Goal: Information Seeking & Learning: Learn about a topic

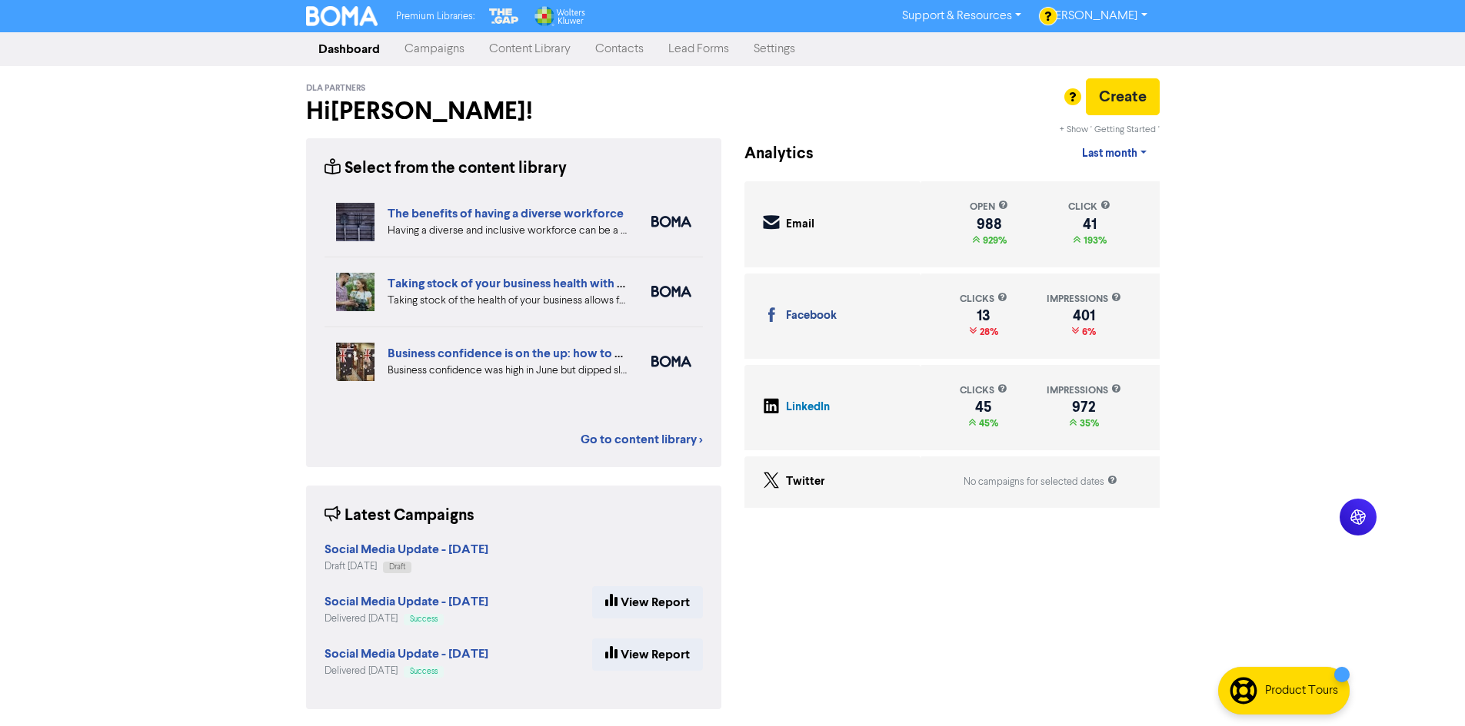
click at [504, 55] on link "Content Library" at bounding box center [530, 49] width 106 height 31
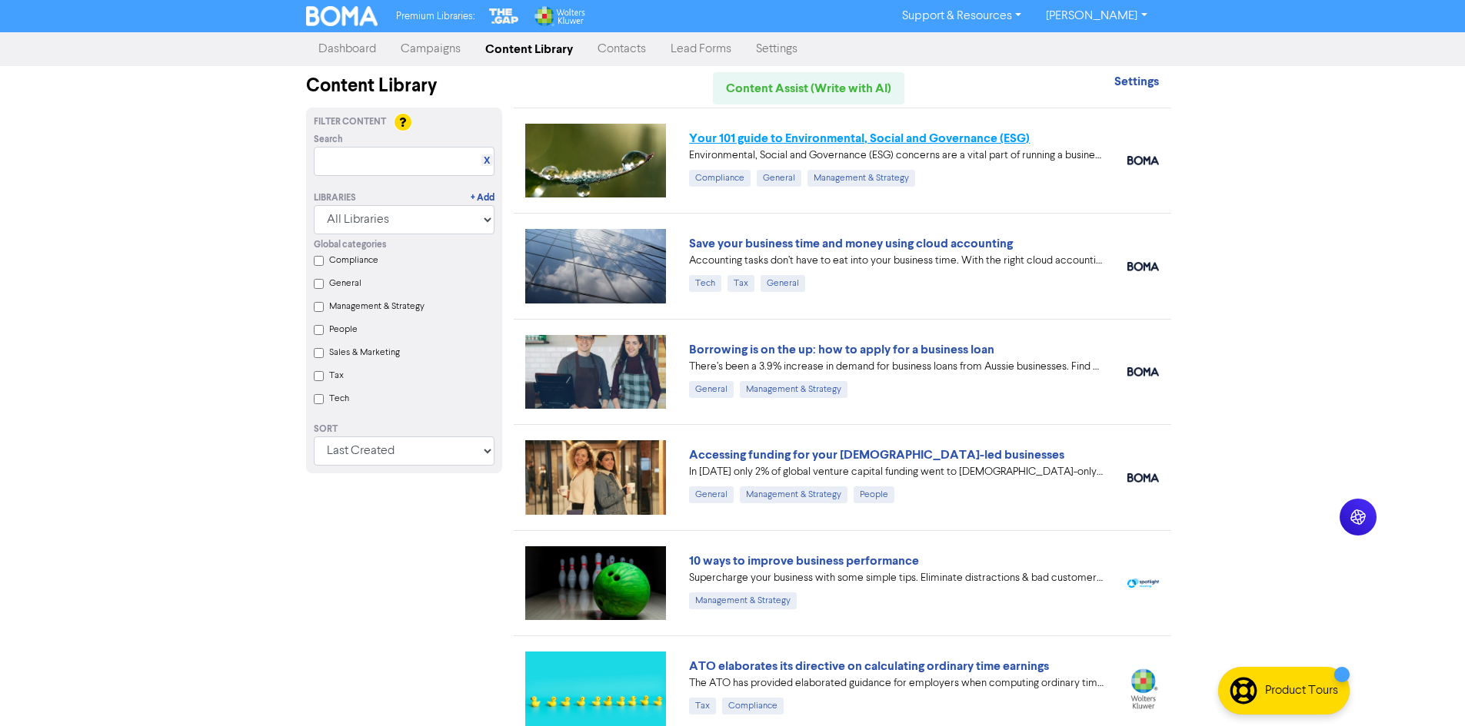
click at [850, 141] on link "Your 101 guide to Environmental, Social and Governance (ESG)" at bounding box center [859, 138] width 341 height 15
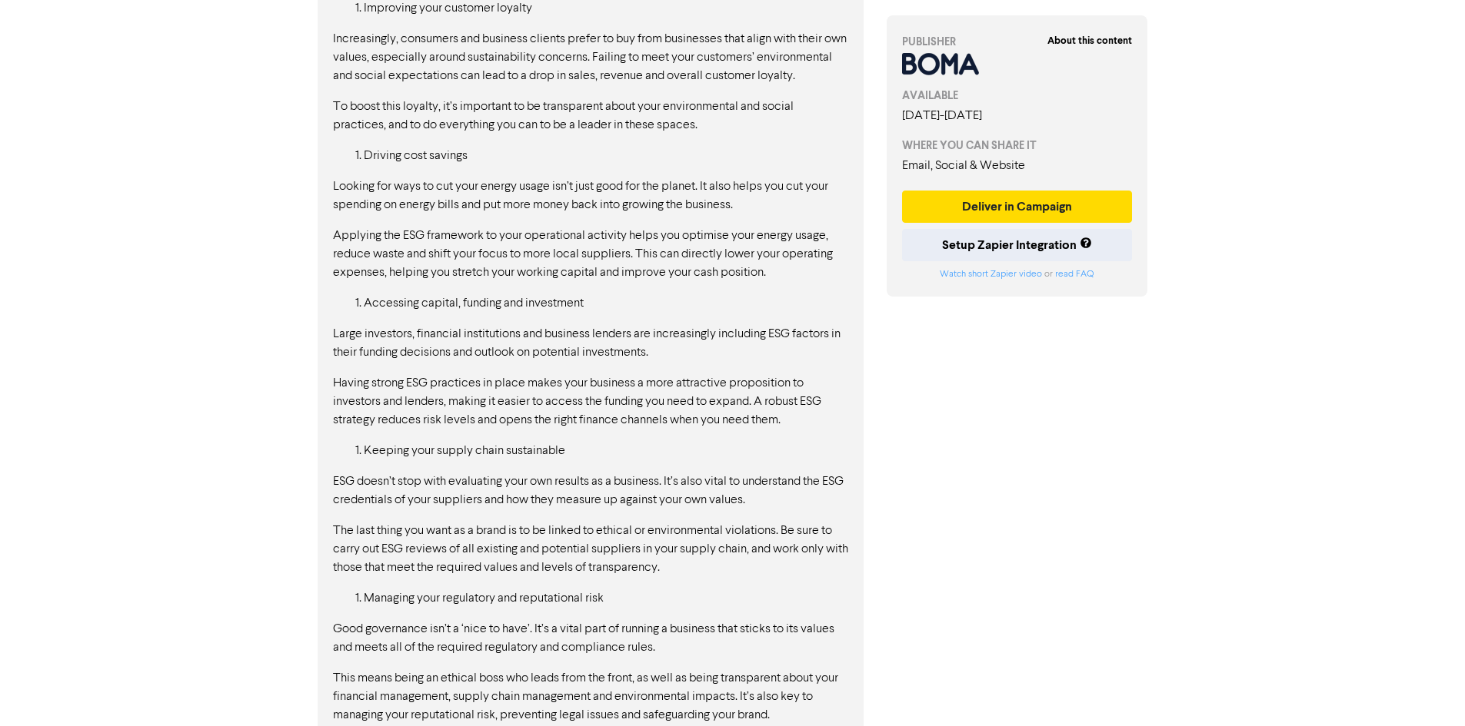
scroll to position [1896, 0]
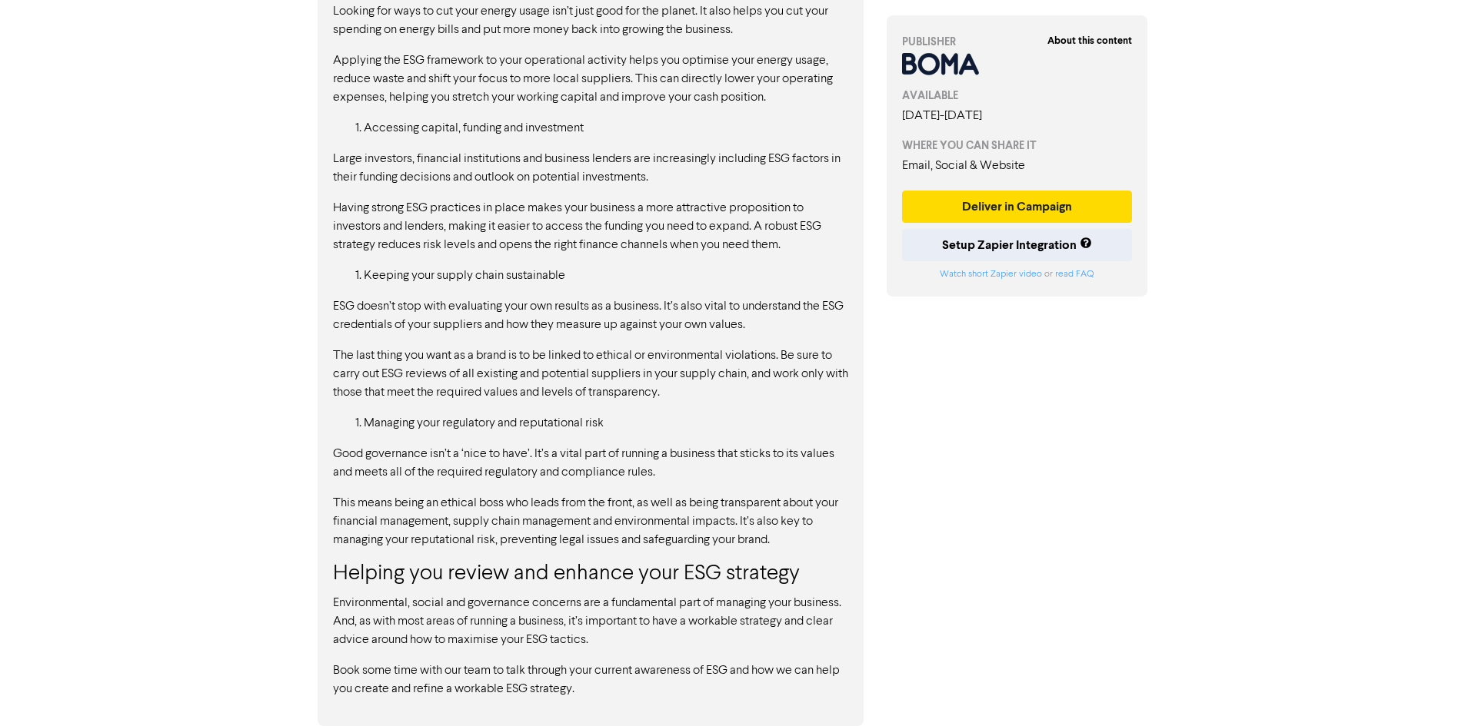
click at [567, 534] on p "This means being an ethical boss who leads from the front, as well as being tra…" at bounding box center [590, 521] width 515 height 55
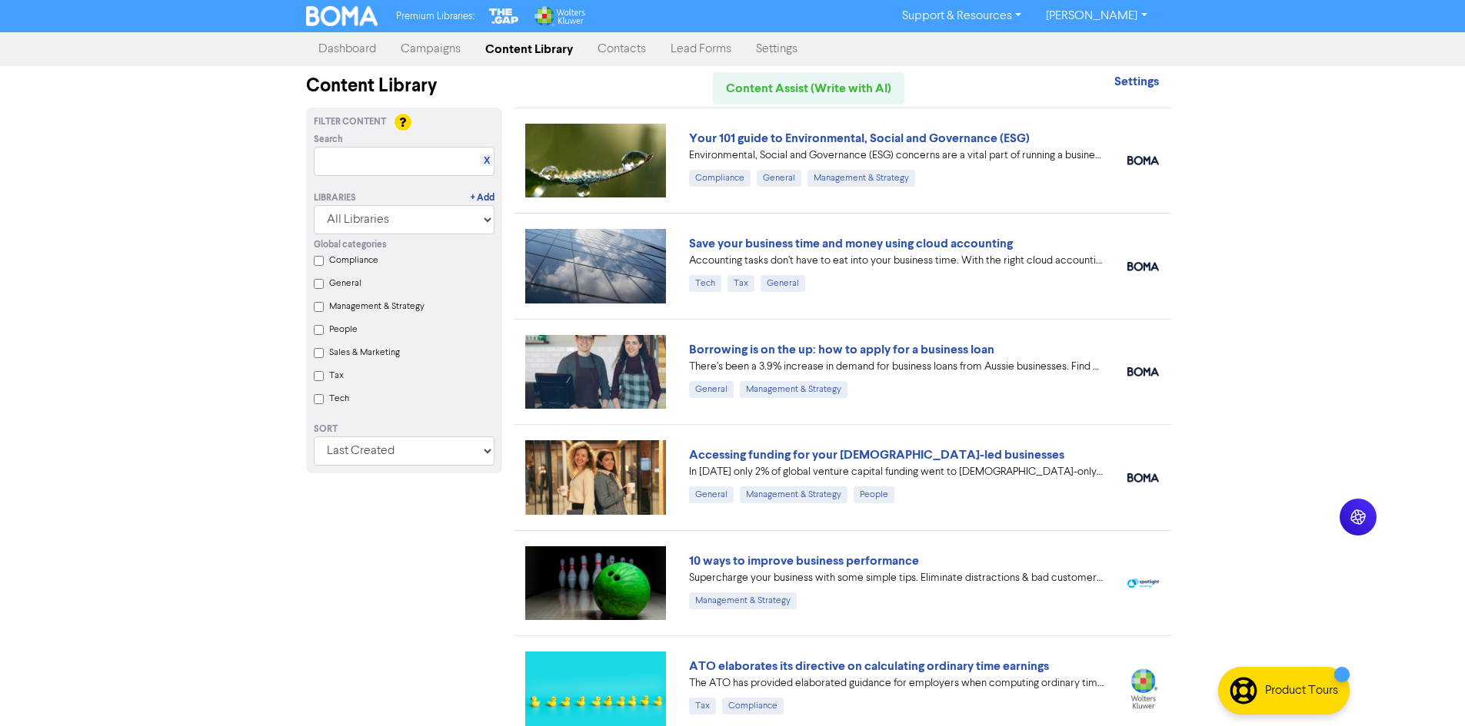
click at [91, 577] on div "Premium Libraries: Support & Resources Video Tutorials FAQ & Guides Marketing E…" at bounding box center [732, 363] width 1465 height 726
click at [1263, 568] on div "Premium Libraries: Support & Resources Video Tutorials FAQ & Guides Marketing E…" at bounding box center [732, 363] width 1465 height 726
click at [444, 568] on div "Filter Content Search X Libraries + Add All Libraries BOMA Other Partners The G…" at bounding box center [403, 636] width 219 height 1057
click at [238, 616] on div "Premium Libraries: Support & Resources Video Tutorials FAQ & Guides Marketing E…" at bounding box center [732, 363] width 1465 height 726
click at [433, 571] on div "Filter Content Search X Libraries + Add All Libraries BOMA Other Partners The G…" at bounding box center [403, 636] width 219 height 1057
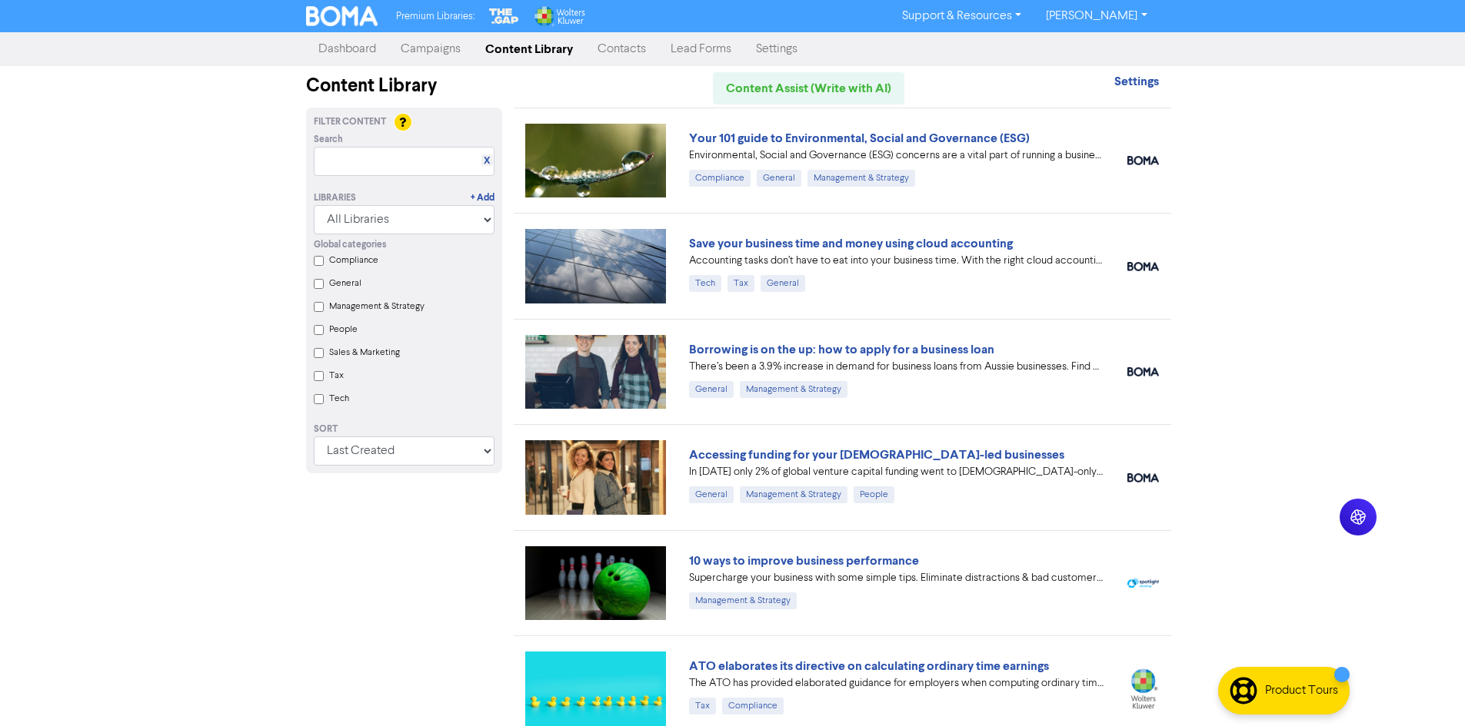
click at [208, 488] on div "Premium Libraries: Support & Resources Video Tutorials FAQ & Guides Marketing E…" at bounding box center [732, 363] width 1465 height 726
click at [1223, 477] on div "Premium Libraries: Support & Resources Video Tutorials FAQ & Guides Marketing E…" at bounding box center [732, 363] width 1465 height 726
click at [483, 652] on div "Filter Content Search X Libraries + Add All Libraries BOMA Other Partners The G…" at bounding box center [403, 636] width 219 height 1057
drag, startPoint x: 502, startPoint y: 636, endPoint x: 587, endPoint y: 648, distance: 86.2
click at [503, 636] on div "Filter Content Search X Libraries + Add All Libraries BOMA Other Partners The G…" at bounding box center [403, 636] width 219 height 1057
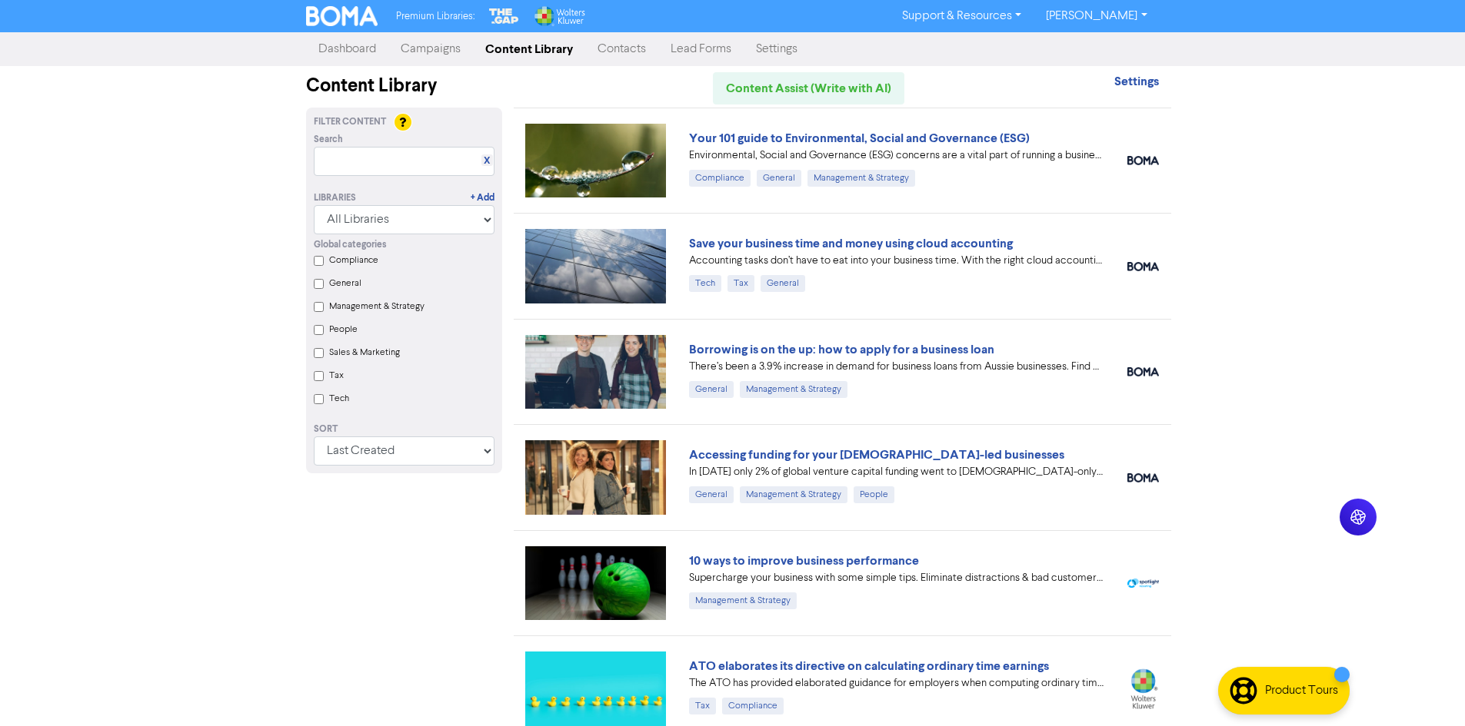
click at [1191, 428] on div "Premium Libraries: Support & Resources Video Tutorials FAQ & Guides Marketing E…" at bounding box center [732, 363] width 1465 height 726
click at [1187, 428] on div "Premium Libraries: Support & Resources Video Tutorials FAQ & Guides Marketing E…" at bounding box center [732, 363] width 1465 height 726
click at [514, 642] on div "ATO elaborates its directive on calculating ordinary time earnings The ATO has …" at bounding box center [842, 688] width 657 height 105
click at [179, 506] on div "Premium Libraries: Support & Resources Video Tutorials FAQ & Guides Marketing E…" at bounding box center [732, 363] width 1465 height 726
click at [220, 431] on div "Premium Libraries: Support & Resources Video Tutorials FAQ & Guides Marketing E…" at bounding box center [732, 363] width 1465 height 726
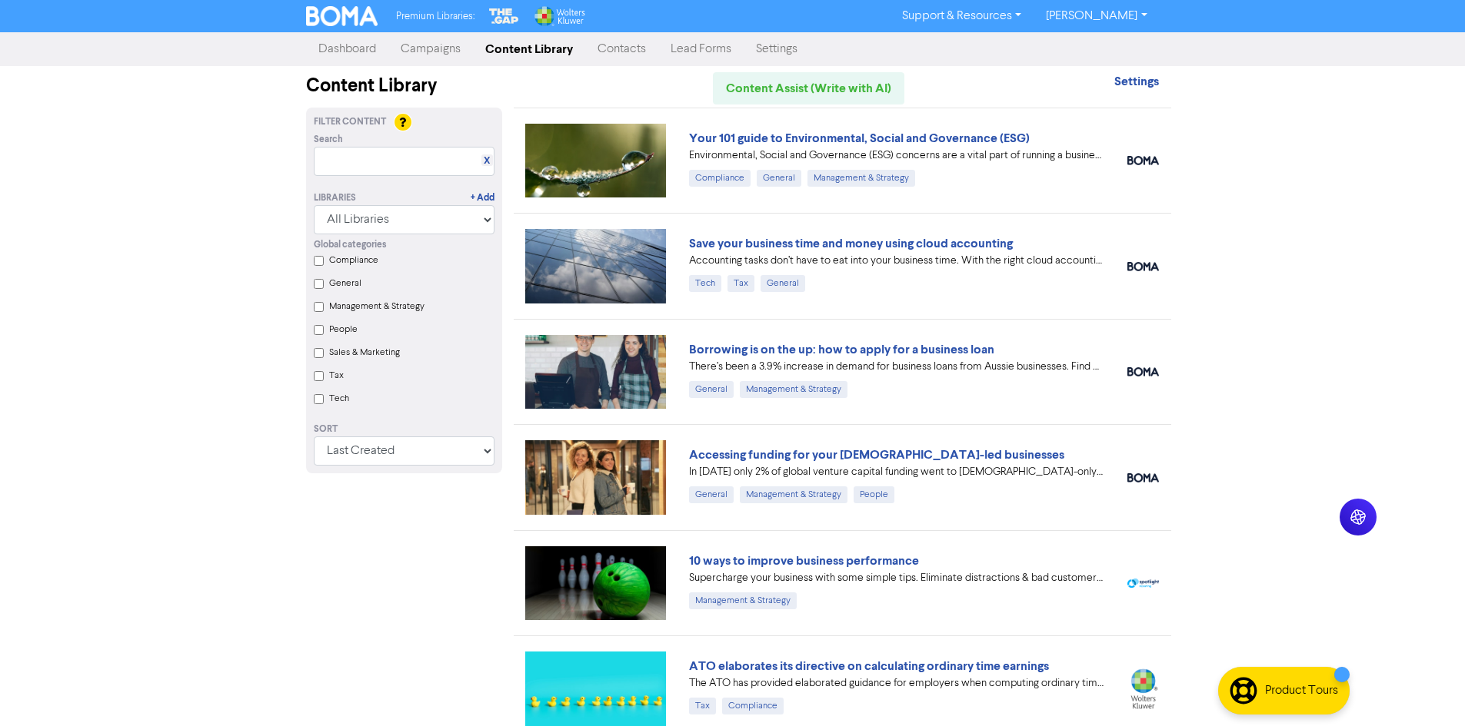
click at [321, 599] on div "Filter Content Search X Libraries + Add All Libraries BOMA Other Partners The G…" at bounding box center [403, 636] width 219 height 1057
click at [235, 608] on div "Premium Libraries: Support & Resources Video Tutorials FAQ & Guides Marketing E…" at bounding box center [732, 363] width 1465 height 726
click at [434, 544] on div "Filter Content Search X Libraries + Add All Libraries BOMA Other Partners The G…" at bounding box center [403, 636] width 219 height 1057
click at [1239, 327] on div "Premium Libraries: Support & Resources Video Tutorials FAQ & Guides Marketing E…" at bounding box center [732, 363] width 1465 height 726
click at [502, 520] on div "Filter Content Search X Libraries + Add All Libraries BOMA Other Partners The G…" at bounding box center [403, 636] width 219 height 1057
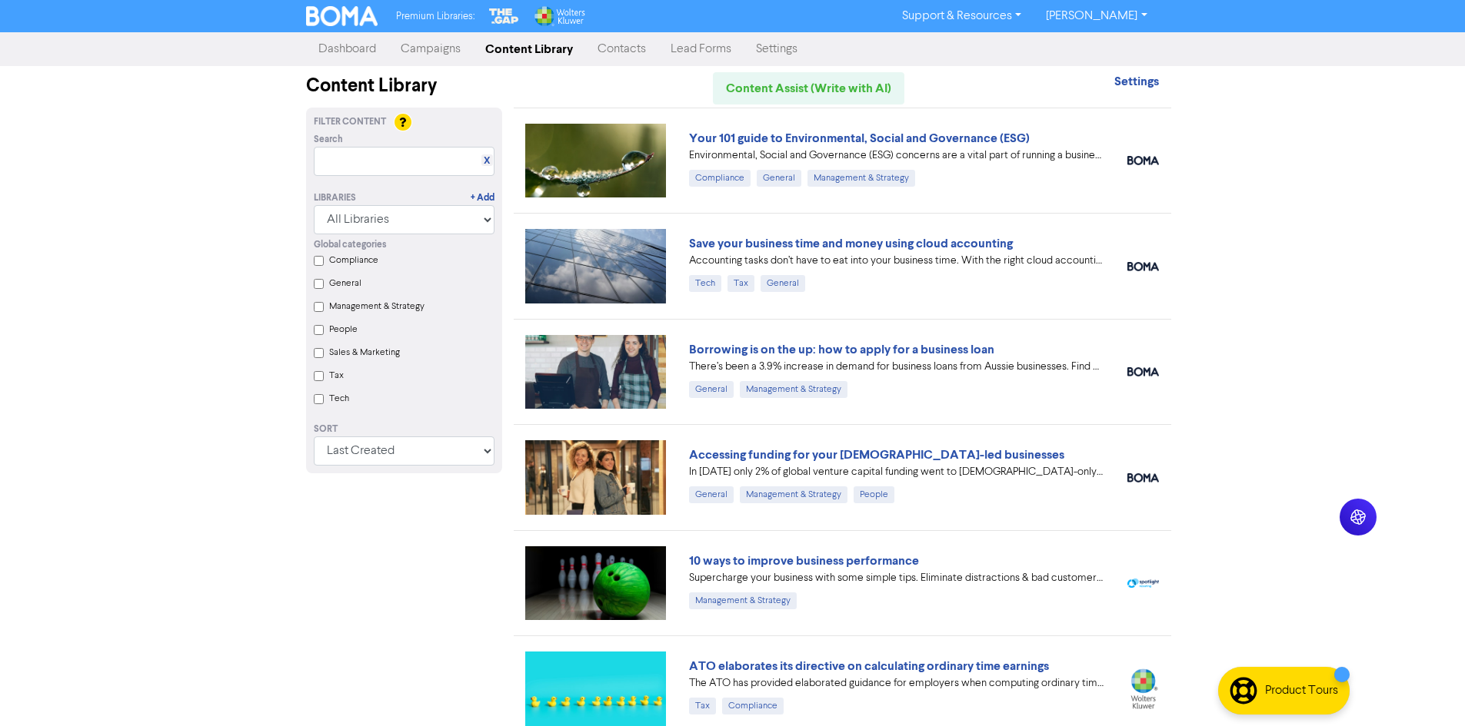
click at [1338, 207] on div "Premium Libraries: Support & Resources Video Tutorials FAQ & Guides Marketing E…" at bounding box center [732, 363] width 1465 height 726
click at [492, 636] on div "Filter Content Search X Libraries + Add All Libraries BOMA Other Partners The G…" at bounding box center [403, 636] width 219 height 1057
click at [497, 491] on div "Filter Content Search X Libraries + Add All Libraries BOMA Other Partners The G…" at bounding box center [403, 636] width 219 height 1057
click at [502, 533] on div "Filter Content Search X Libraries + Add All Libraries BOMA Other Partners The G…" at bounding box center [403, 636] width 219 height 1057
click at [505, 517] on div "Filter Content Search X Libraries + Add All Libraries BOMA Other Partners The G…" at bounding box center [403, 636] width 219 height 1057
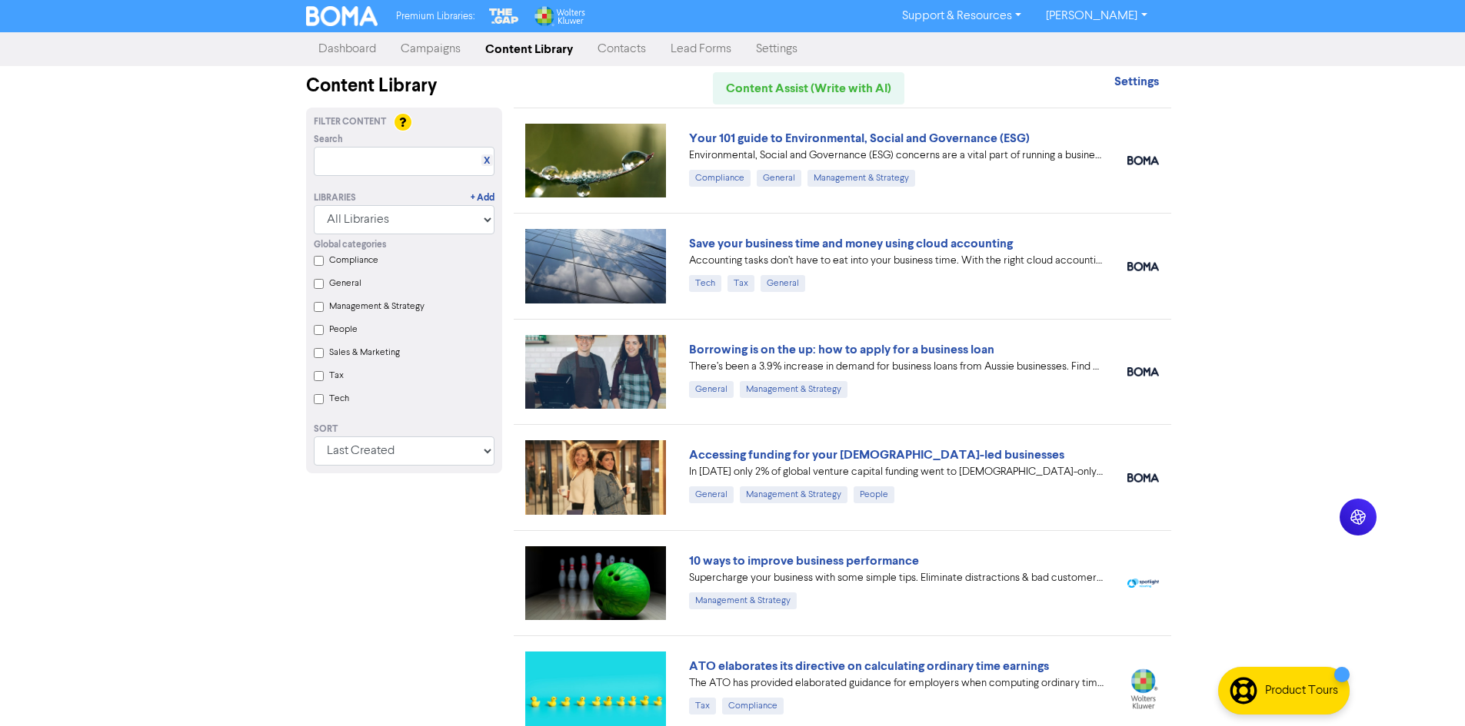
click at [1192, 366] on div "Premium Libraries: Support & Resources Video Tutorials FAQ & Guides Marketing E…" at bounding box center [732, 363] width 1465 height 726
click at [494, 516] on div "Filter Content Search X Libraries + Add All Libraries BOMA Other Partners The G…" at bounding box center [403, 636] width 219 height 1057
click at [503, 534] on div "Filter Content Search X Libraries + Add All Libraries BOMA Other Partners The G…" at bounding box center [403, 636] width 219 height 1057
click at [345, 678] on div "Filter Content Search X Libraries + Add All Libraries BOMA Other Partners The G…" at bounding box center [403, 636] width 219 height 1057
click at [148, 224] on div "Premium Libraries: Support & Resources Video Tutorials FAQ & Guides Marketing E…" at bounding box center [732, 363] width 1465 height 726
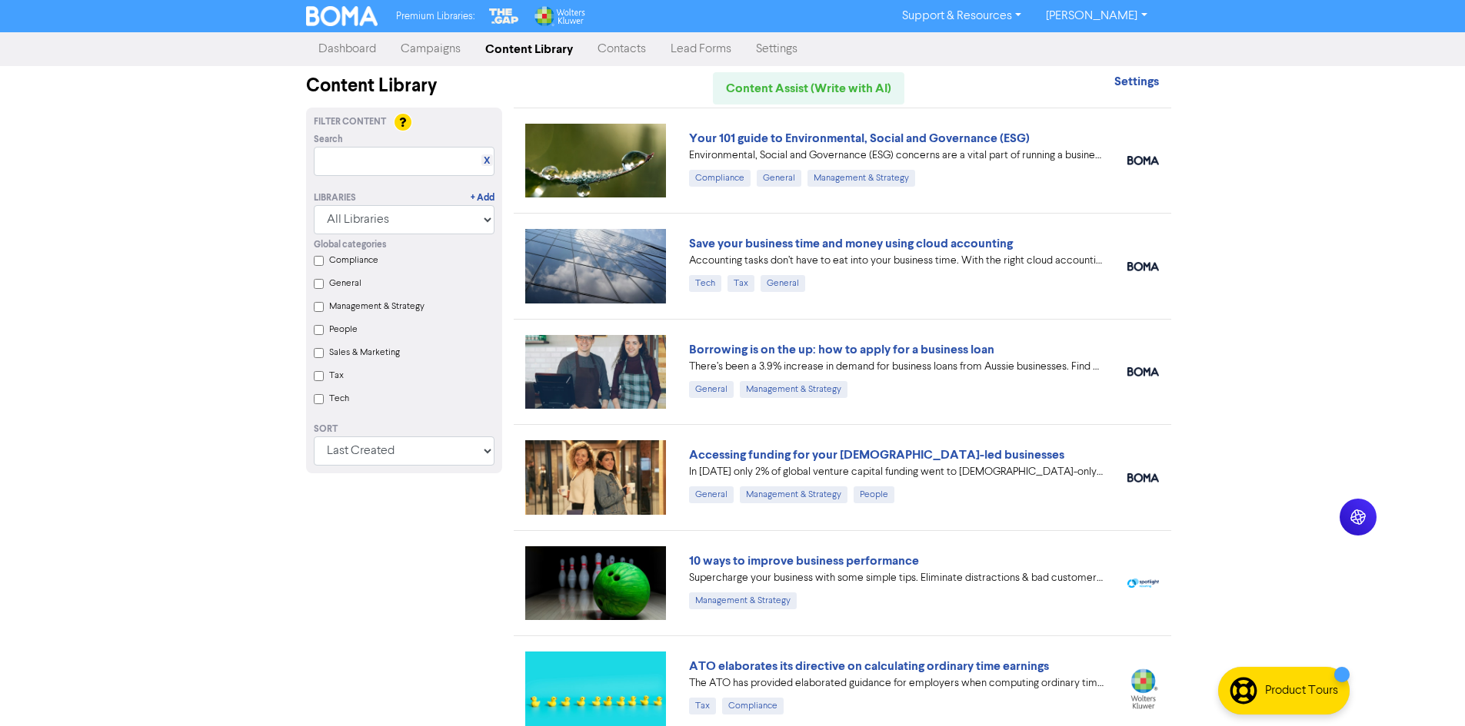
click at [232, 457] on div "Premium Libraries: Support & Resources Video Tutorials FAQ & Guides Marketing E…" at bounding box center [732, 363] width 1465 height 726
click at [501, 499] on div "Filter Content Search X Libraries + Add All Libraries BOMA Other Partners The G…" at bounding box center [403, 636] width 219 height 1057
drag, startPoint x: 480, startPoint y: 509, endPoint x: 478, endPoint y: 527, distance: 17.7
click at [480, 509] on div "Filter Content Search X Libraries + Add All Libraries BOMA Other Partners The G…" at bounding box center [403, 636] width 219 height 1057
click at [431, 662] on div "Filter Content Search X Libraries + Add All Libraries BOMA Other Partners The G…" at bounding box center [403, 636] width 219 height 1057
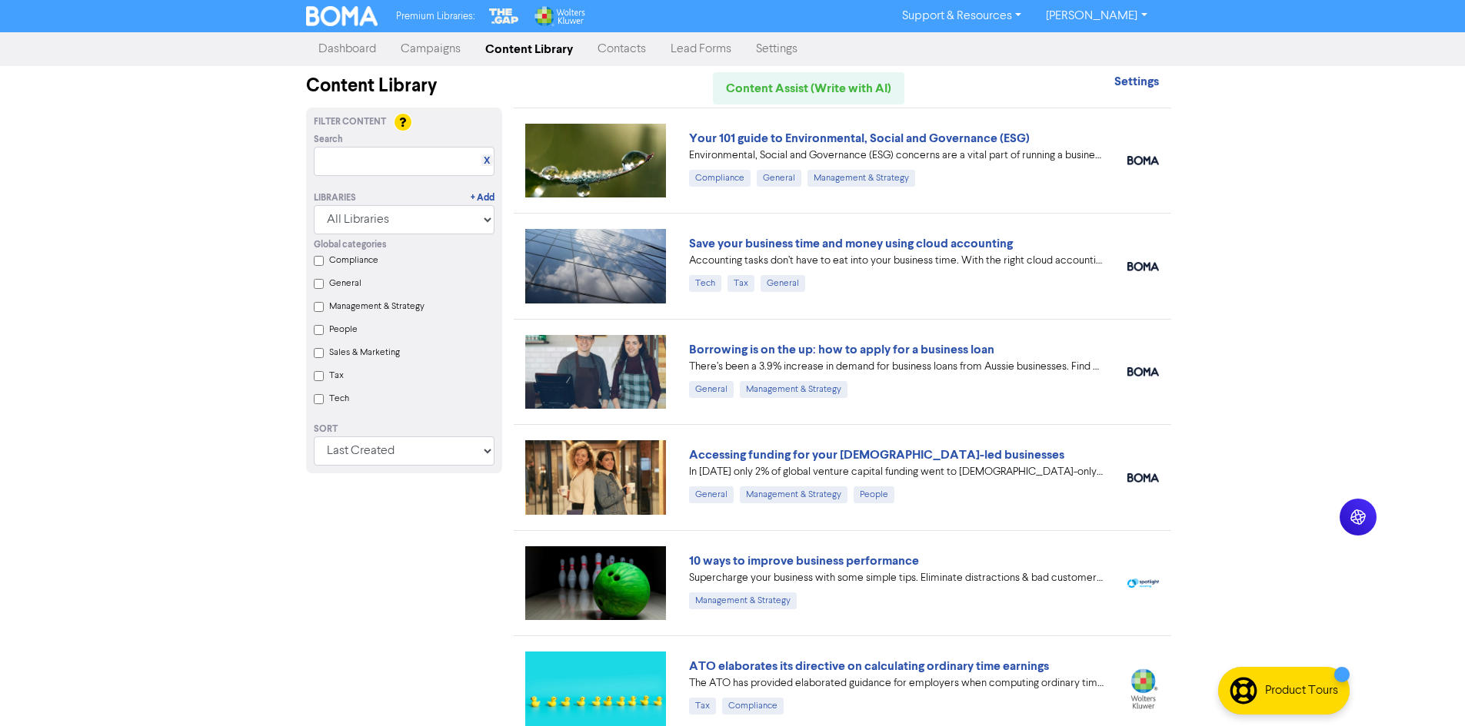
click at [135, 151] on div "Premium Libraries: Support & Resources Video Tutorials FAQ & Guides Marketing E…" at bounding box center [732, 363] width 1465 height 726
click at [1319, 417] on div "Premium Libraries: Support & Resources Video Tutorials FAQ & Guides Marketing E…" at bounding box center [732, 363] width 1465 height 726
click at [504, 540] on div "Filter Content Search X Libraries + Add All Libraries BOMA Other Partners The G…" at bounding box center [403, 636] width 219 height 1057
click at [501, 537] on div "Filter Content Search X Libraries + Add All Libraries BOMA Other Partners The G…" at bounding box center [403, 636] width 219 height 1057
click at [443, 640] on div "Filter Content Search X Libraries + Add All Libraries BOMA Other Partners The G…" at bounding box center [403, 636] width 219 height 1057
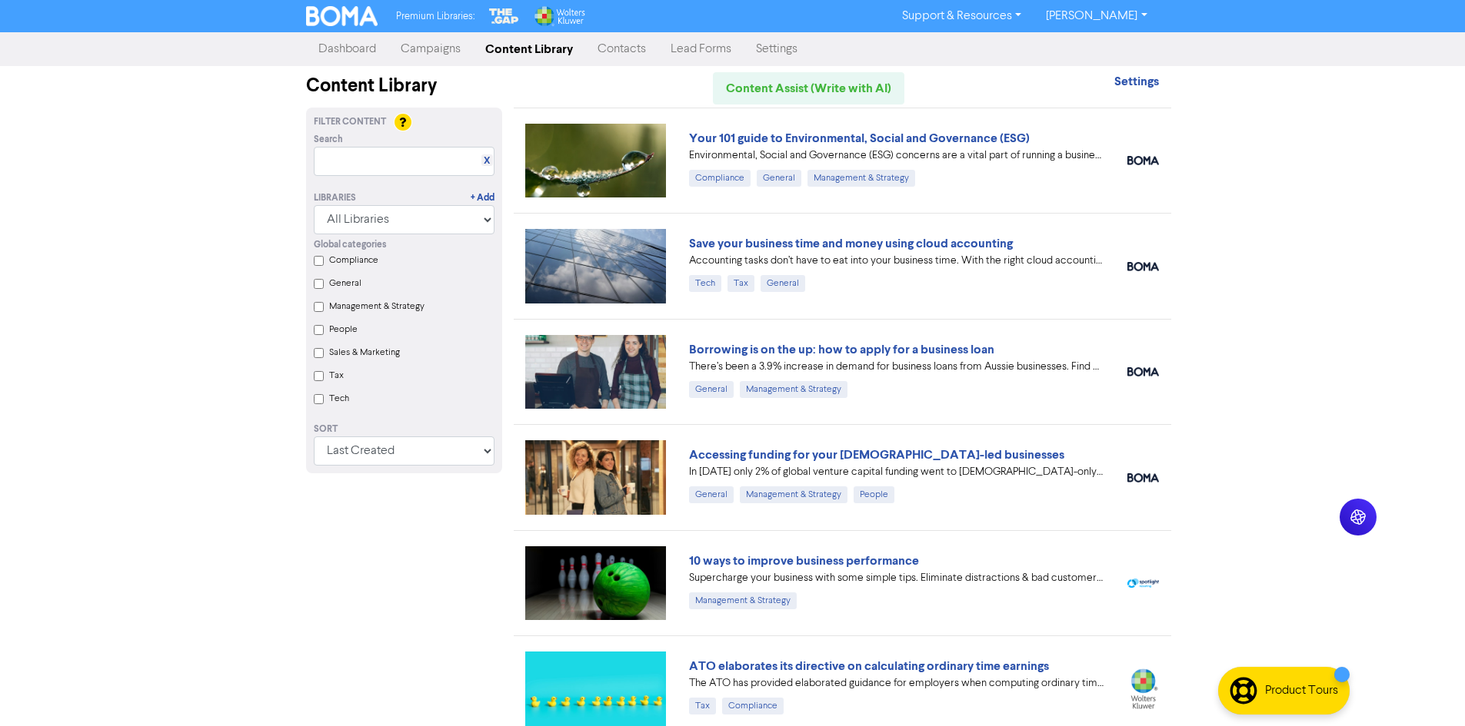
click at [437, 525] on div "Filter Content Search X Libraries + Add All Libraries BOMA Other Partners The G…" at bounding box center [403, 636] width 219 height 1057
click at [471, 630] on div "Filter Content Search X Libraries + Add All Libraries BOMA Other Partners The G…" at bounding box center [403, 636] width 219 height 1057
click at [473, 674] on div "Filter Content Search X Libraries + Add All Libraries BOMA Other Partners The G…" at bounding box center [403, 636] width 219 height 1057
click at [1340, 232] on div "Premium Libraries: Support & Resources Video Tutorials FAQ & Guides Marketing E…" at bounding box center [732, 363] width 1465 height 726
click at [380, 579] on div "Filter Content Search X Libraries + Add All Libraries BOMA Other Partners The G…" at bounding box center [403, 636] width 219 height 1057
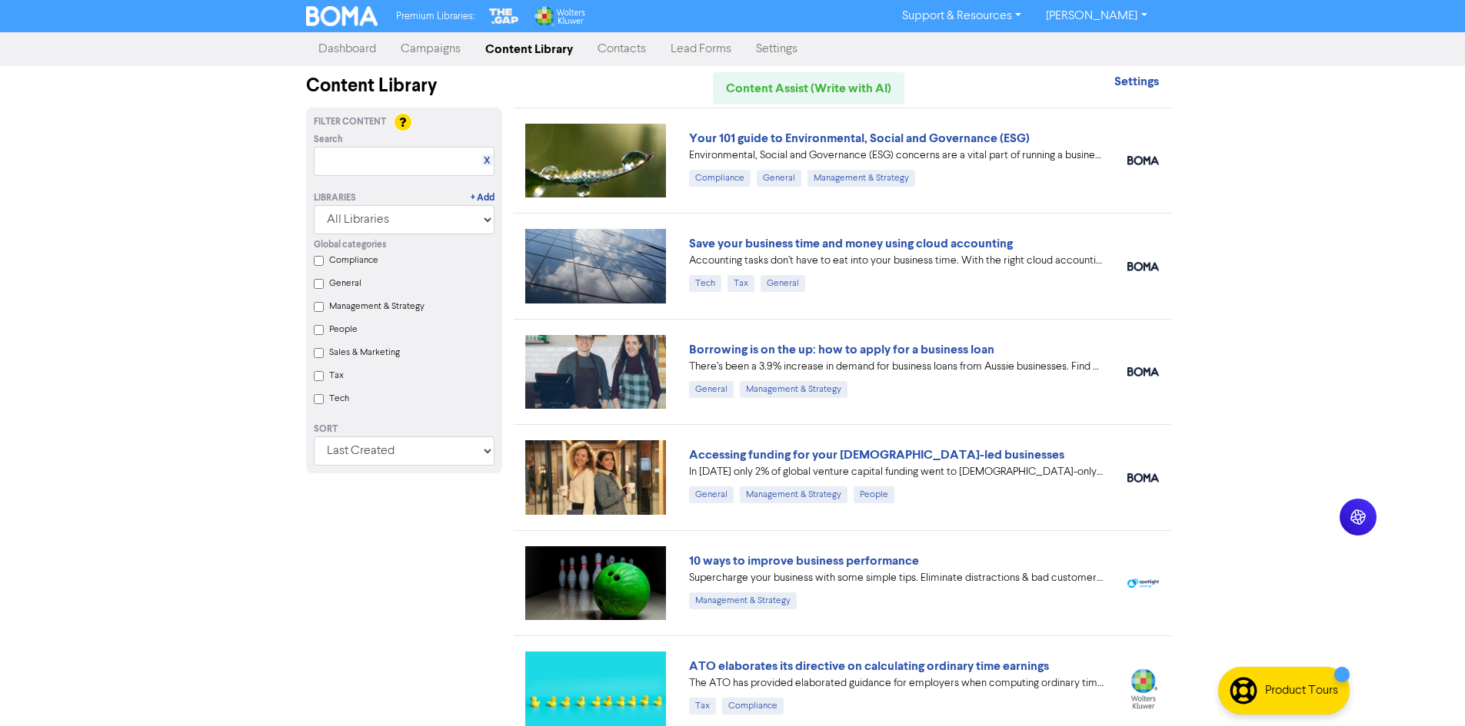
click at [1255, 510] on div "Premium Libraries: Support & Resources Video Tutorials FAQ & Guides Marketing E…" at bounding box center [732, 363] width 1465 height 726
click at [209, 471] on div "Premium Libraries: Support & Resources Video Tutorials FAQ & Guides Marketing E…" at bounding box center [732, 363] width 1465 height 726
click at [870, 141] on link "Your 101 guide to Environmental, Social and Governance (ESG)" at bounding box center [859, 138] width 341 height 15
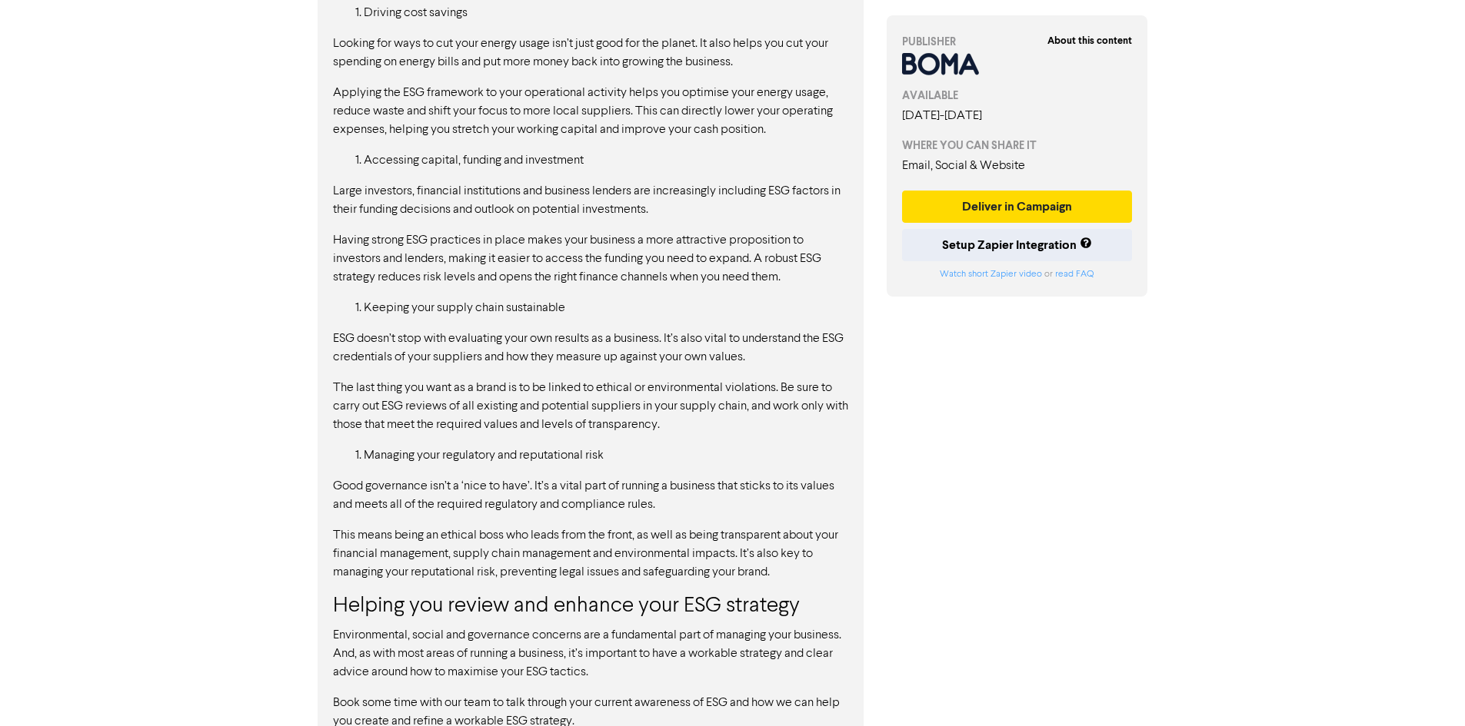
scroll to position [1896, 0]
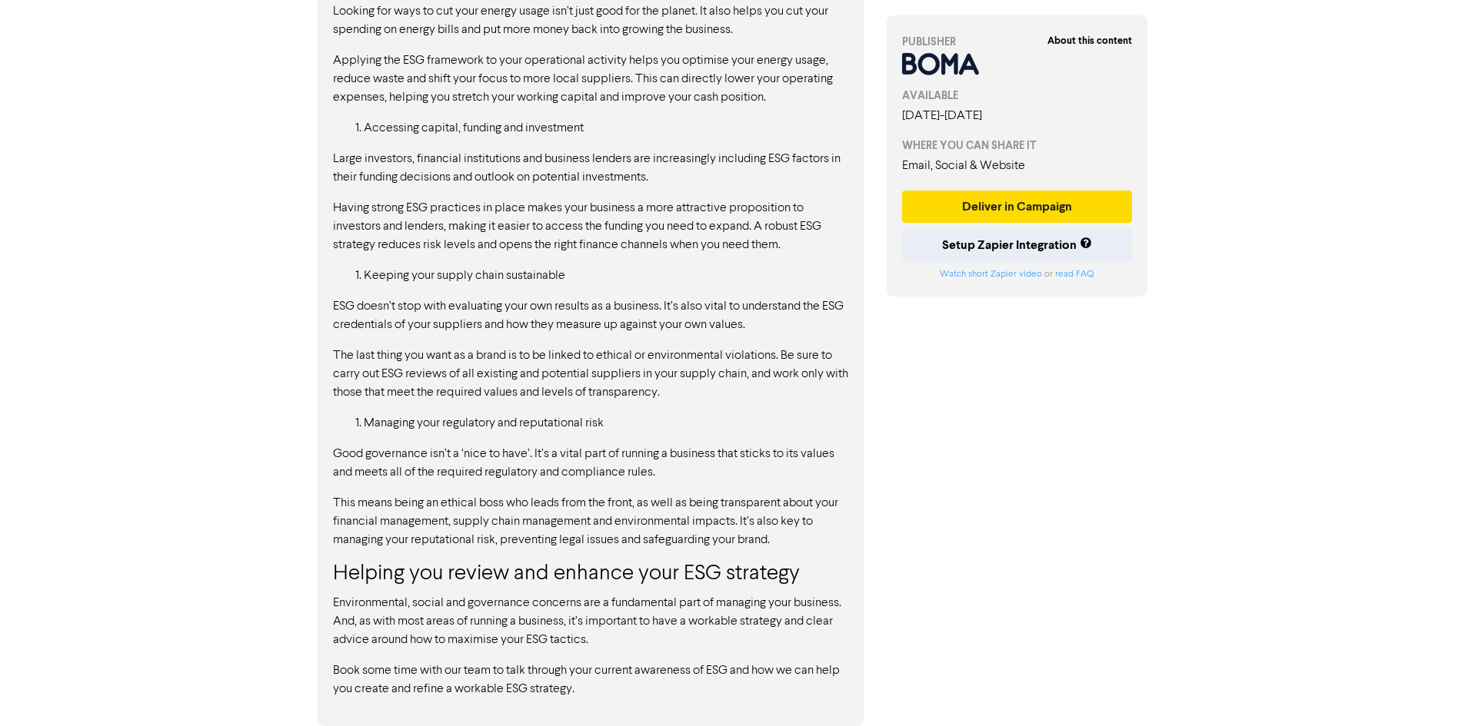
click at [446, 630] on p "Environmental, social and governance concerns are a fundamental part of managin…" at bounding box center [590, 621] width 515 height 55
click at [511, 540] on p "This means being an ethical boss who leads from the front, as well as being tra…" at bounding box center [590, 521] width 515 height 55
click at [464, 519] on p "This means being an ethical boss who leads from the front, as well as being tra…" at bounding box center [590, 521] width 515 height 55
click at [731, 500] on p "This means being an ethical boss who leads from the front, as well as being tra…" at bounding box center [590, 521] width 515 height 55
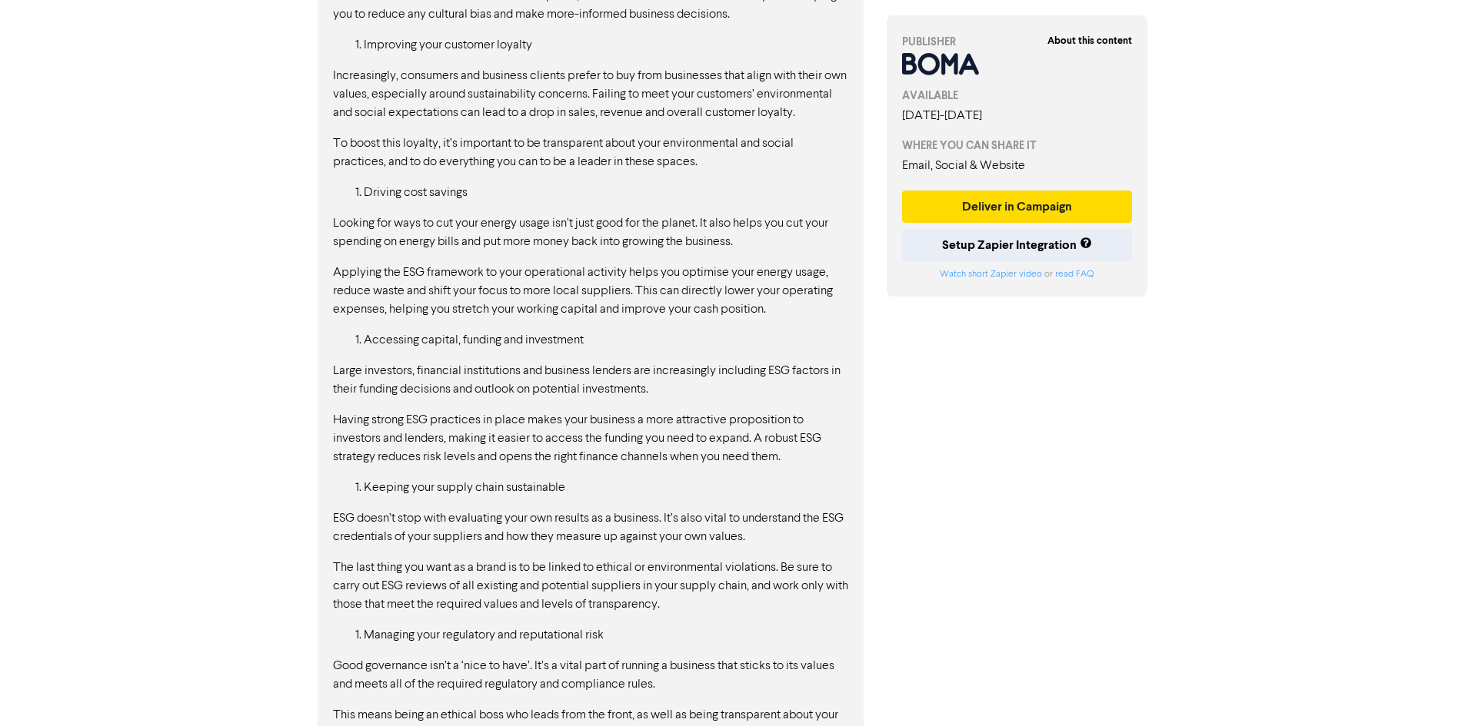
scroll to position [1588, 0]
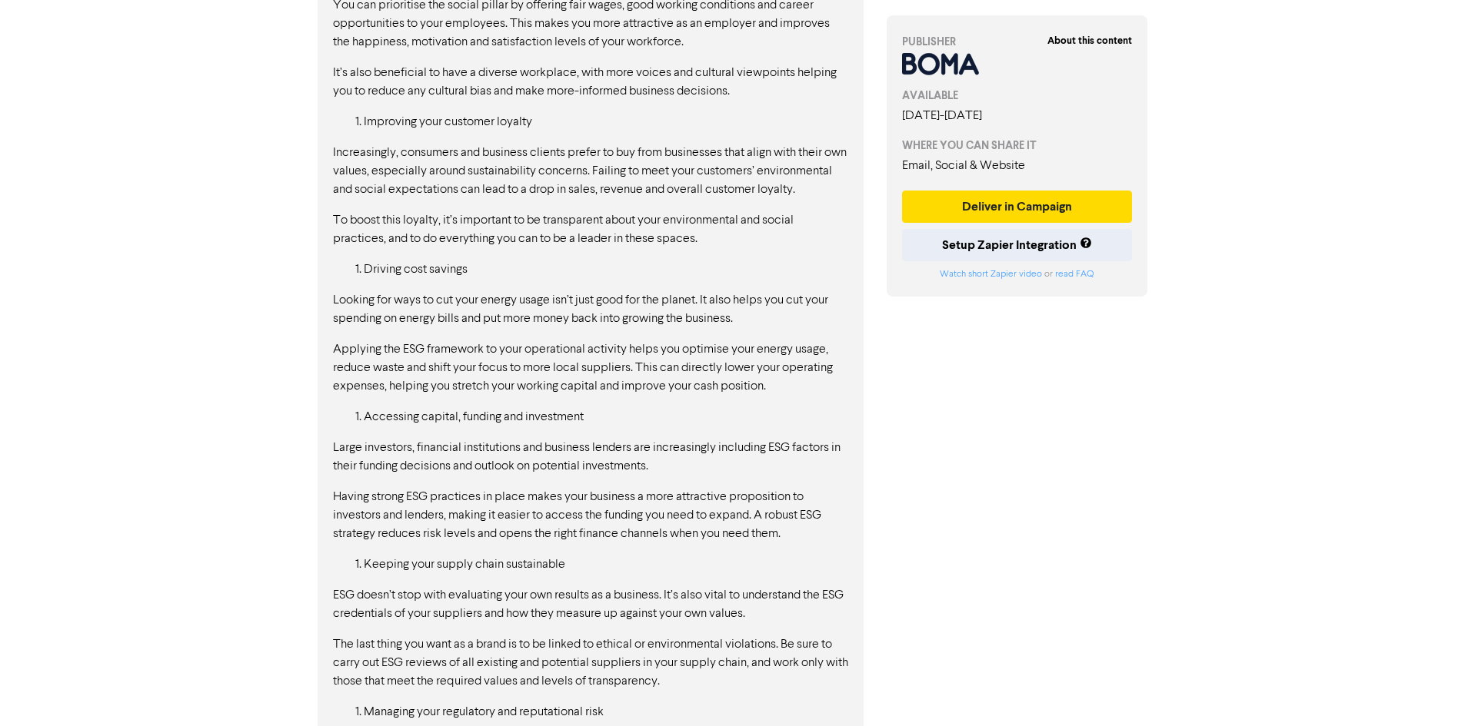
click at [532, 322] on p "Looking for ways to cut your energy usage isn’t just good for the planet. It al…" at bounding box center [590, 309] width 515 height 37
drag, startPoint x: 698, startPoint y: 455, endPoint x: 702, endPoint y: 477, distance: 21.9
click at [698, 455] on div "Whatever kind of business you own and run, your operations will have some form …" at bounding box center [590, 135] width 515 height 1705
